Goal: Task Accomplishment & Management: Manage account settings

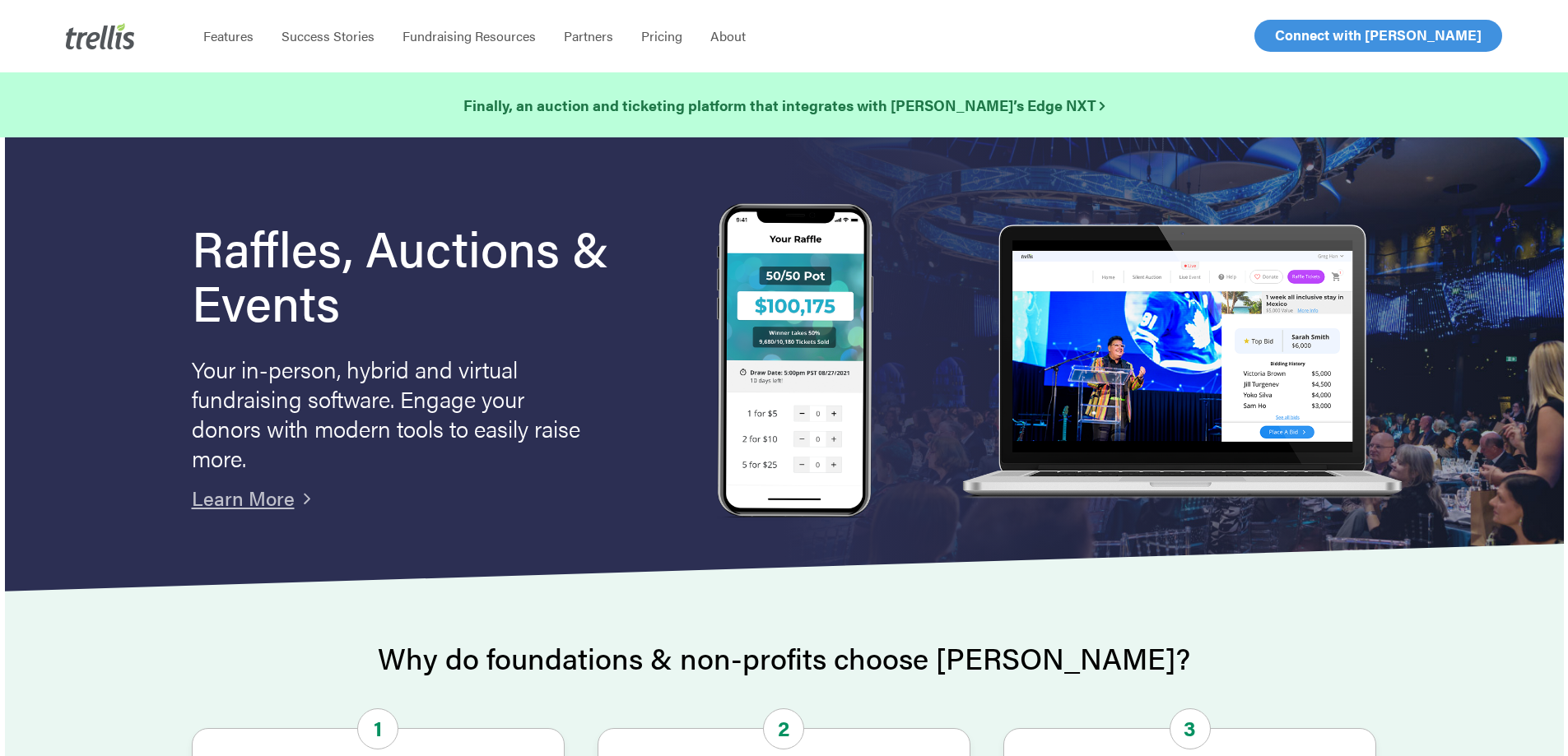
click at [1277, 38] on span "Log In" at bounding box center [1294, 35] width 39 height 20
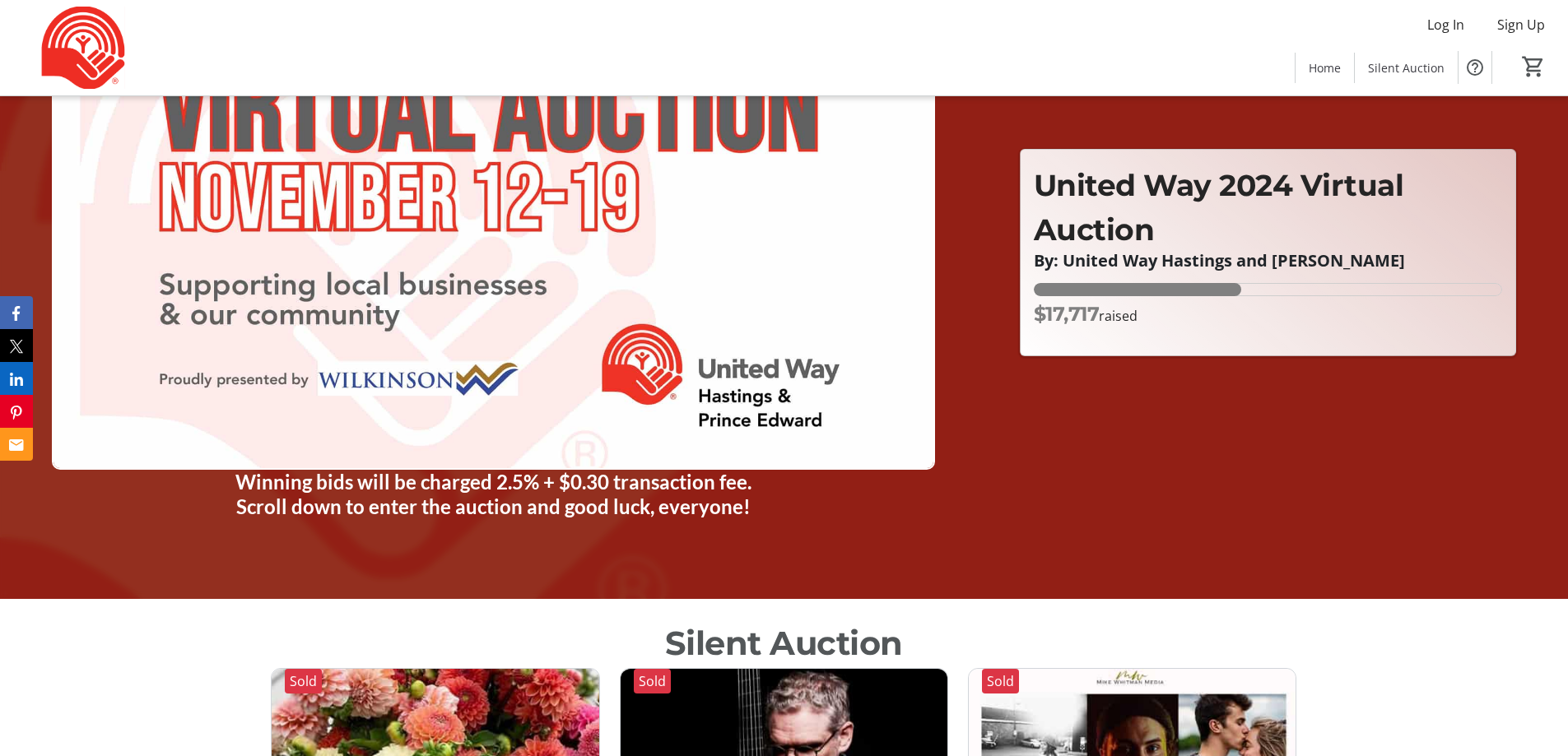
scroll to position [494, 0]
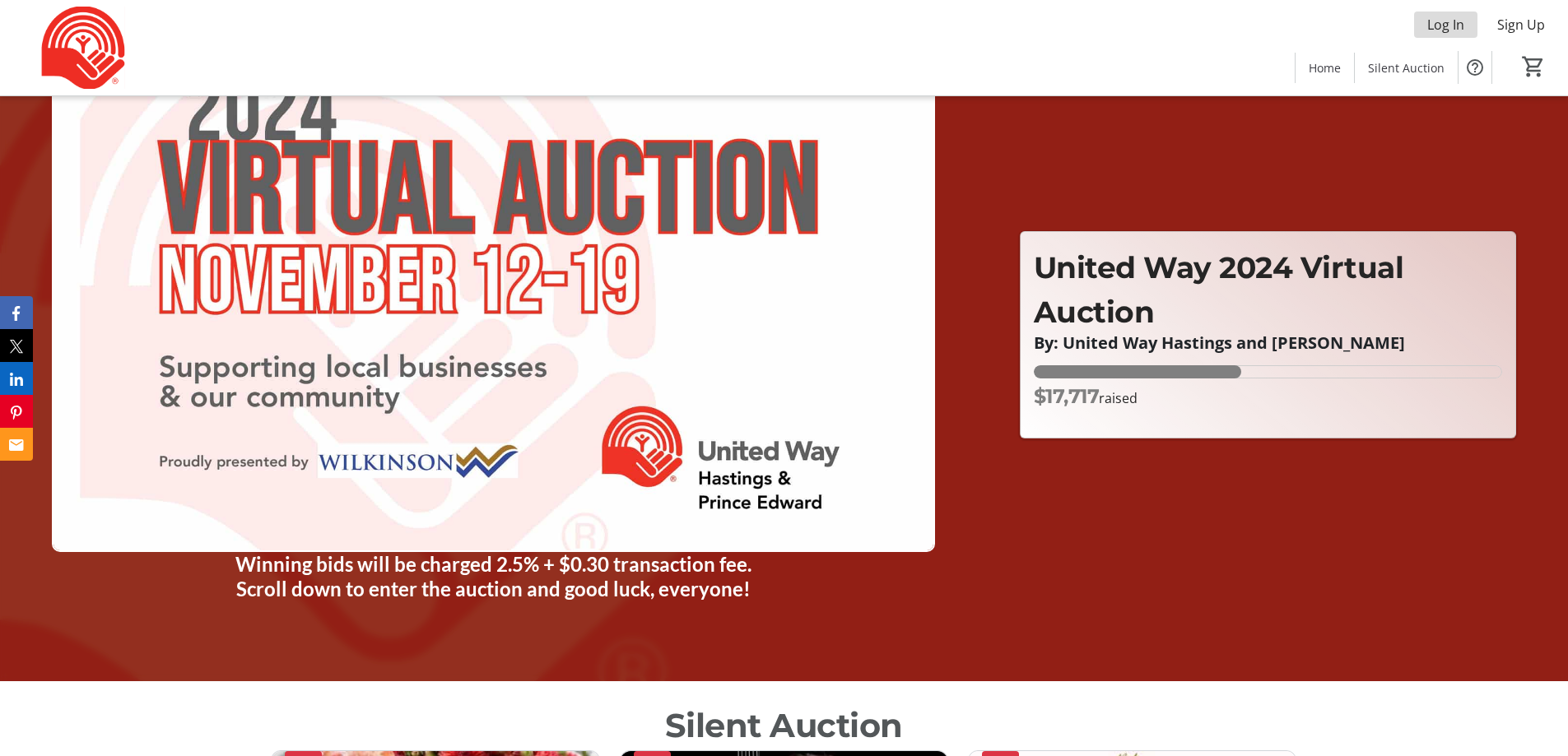
click at [1440, 26] on span "Log In" at bounding box center [1445, 24] width 37 height 20
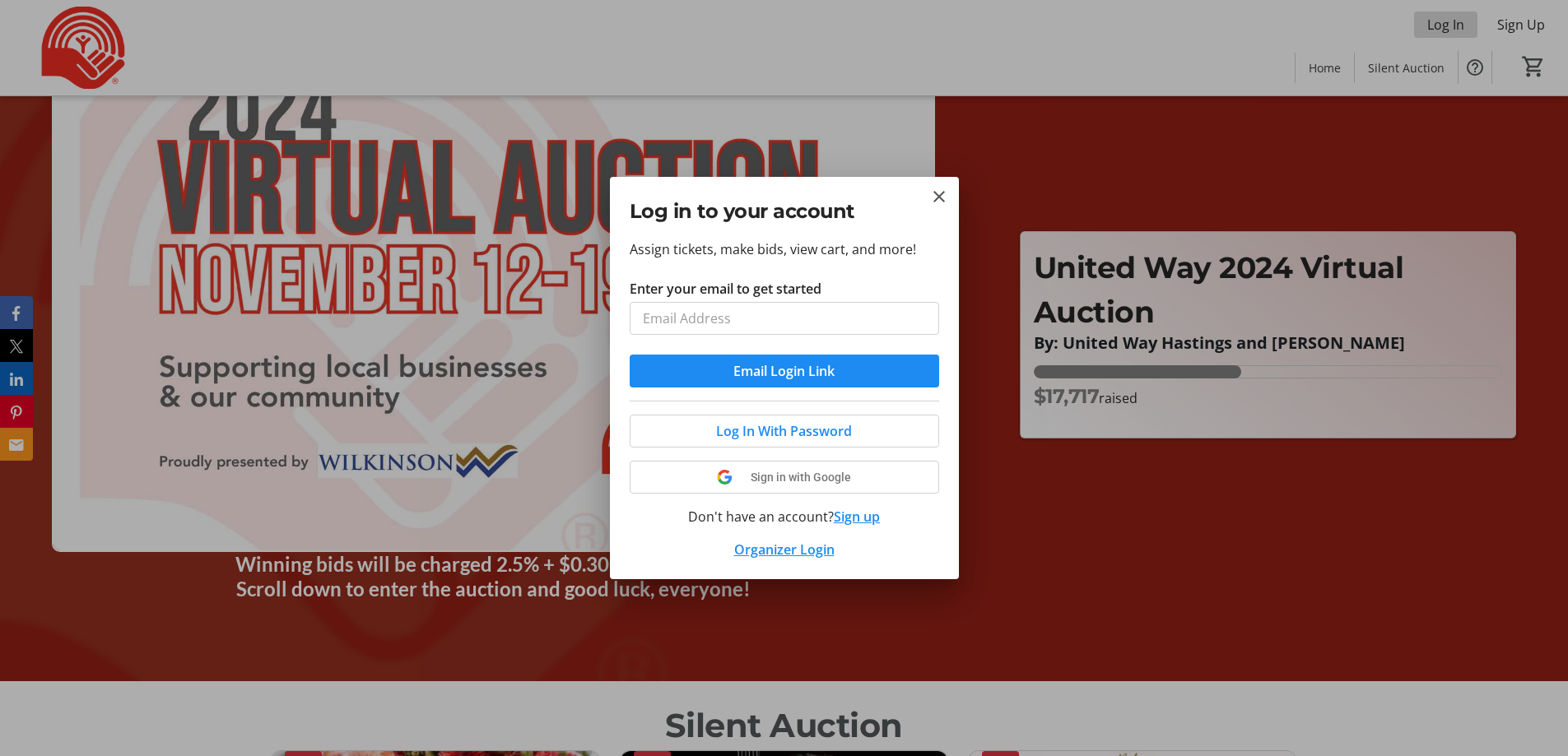
scroll to position [0, 0]
type input "[EMAIL_ADDRESS][DOMAIN_NAME]"
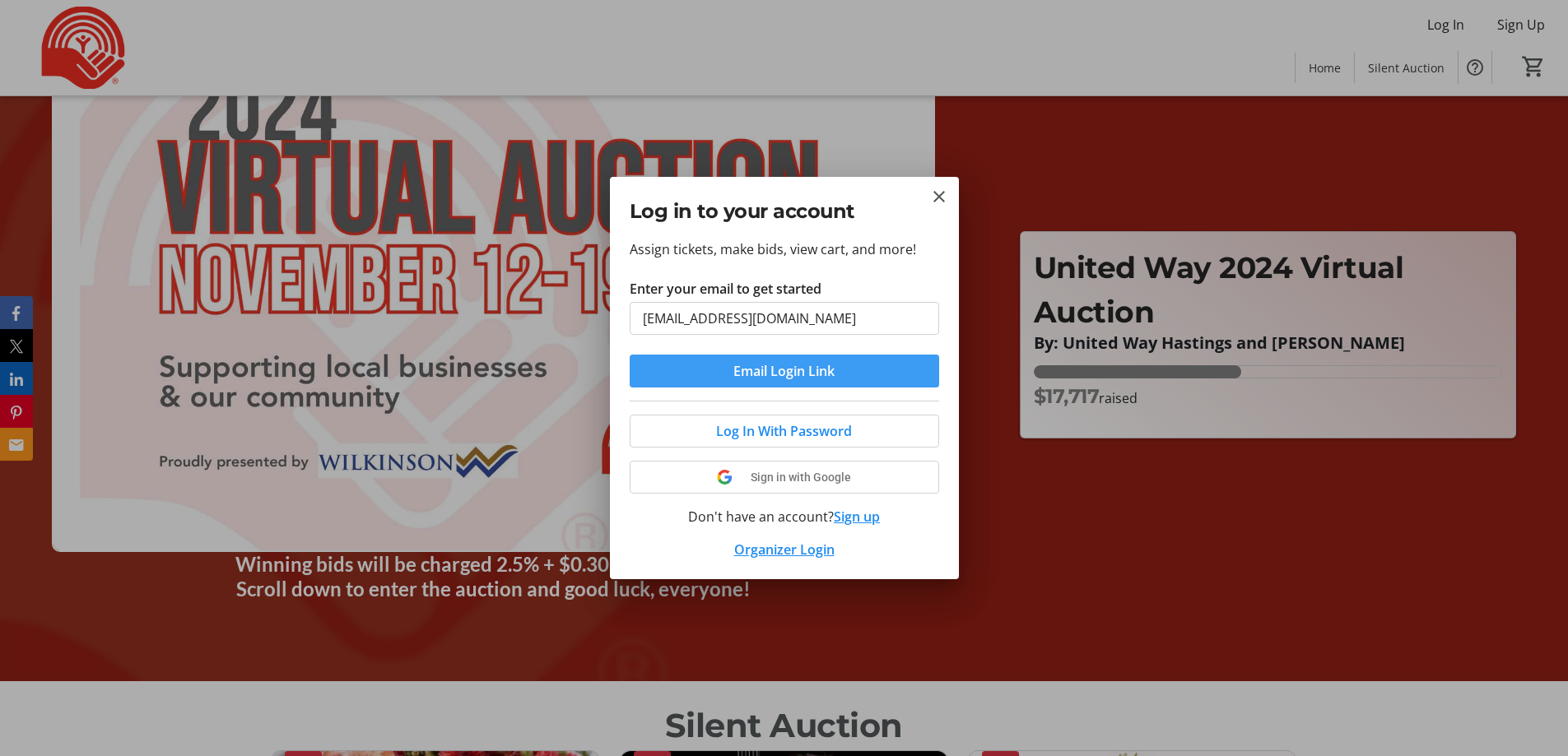
click at [773, 375] on span "Email Login Link" at bounding box center [784, 370] width 101 height 20
